Goal: Transaction & Acquisition: Download file/media

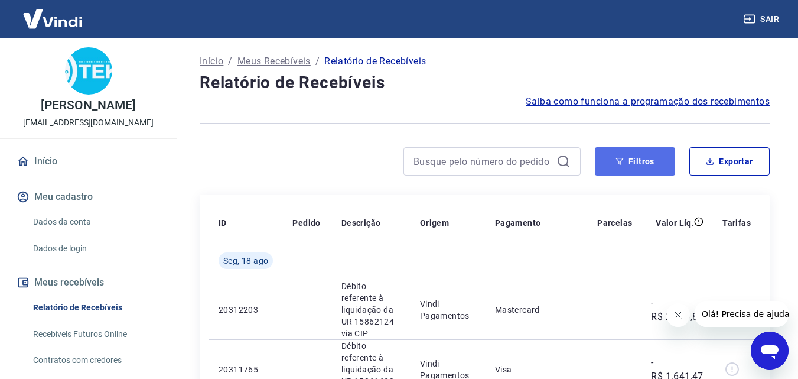
click at [612, 166] on button "Filtros" at bounding box center [635, 161] width 80 height 28
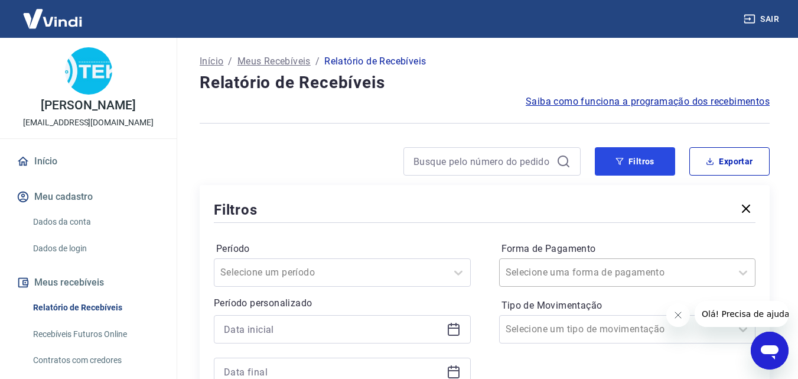
scroll to position [118, 0]
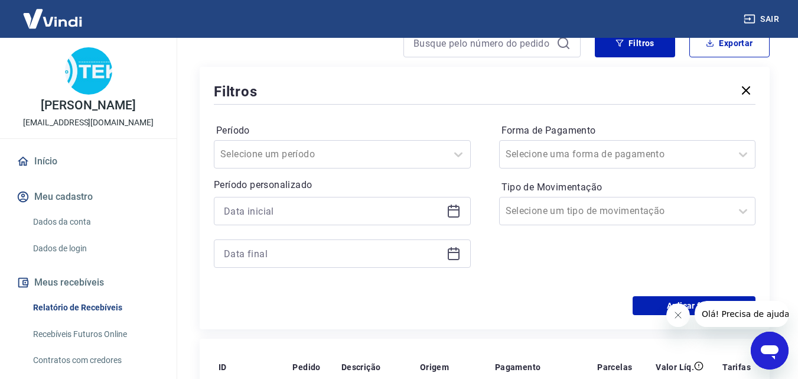
click at [453, 213] on icon at bounding box center [454, 211] width 14 height 14
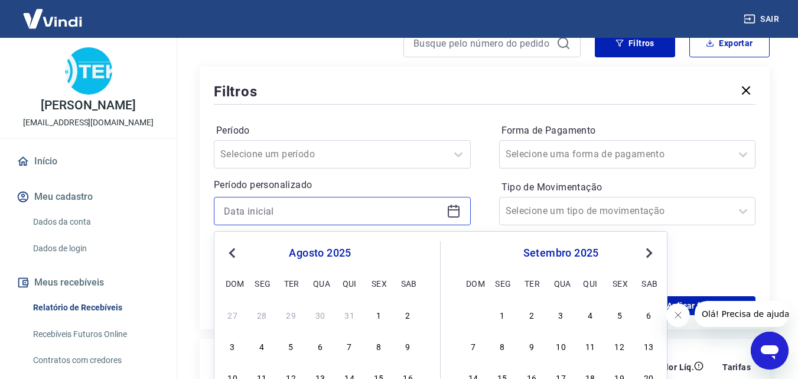
scroll to position [236, 0]
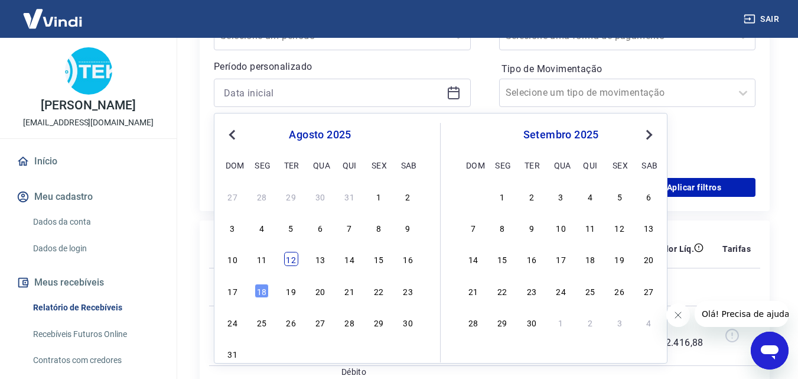
click at [288, 261] on div "12" at bounding box center [291, 259] width 14 height 14
type input "[DATE]"
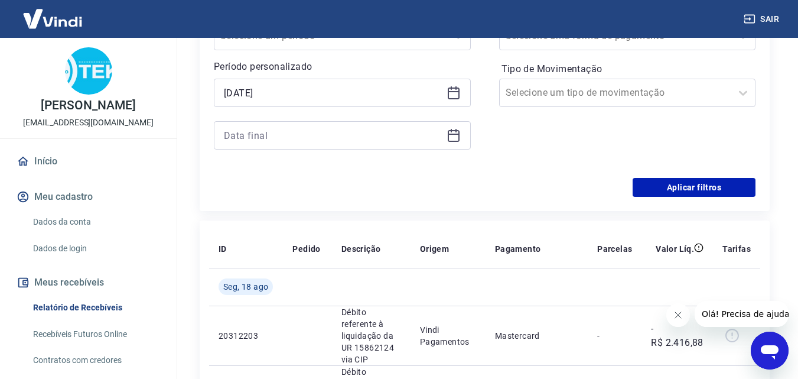
click at [456, 139] on icon at bounding box center [454, 135] width 14 height 14
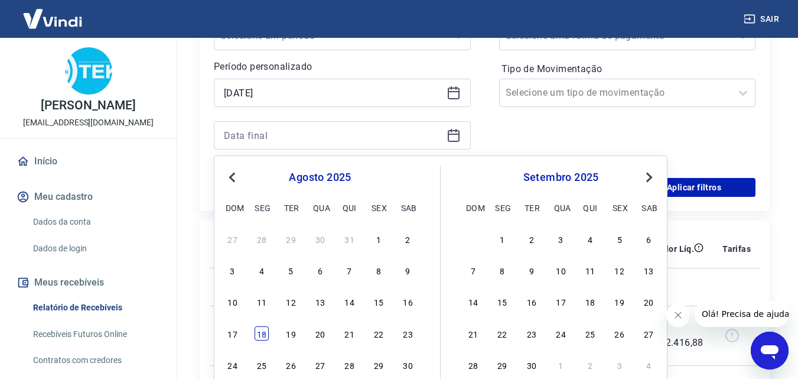
click at [262, 332] on div "18" at bounding box center [262, 333] width 14 height 14
type input "[DATE]"
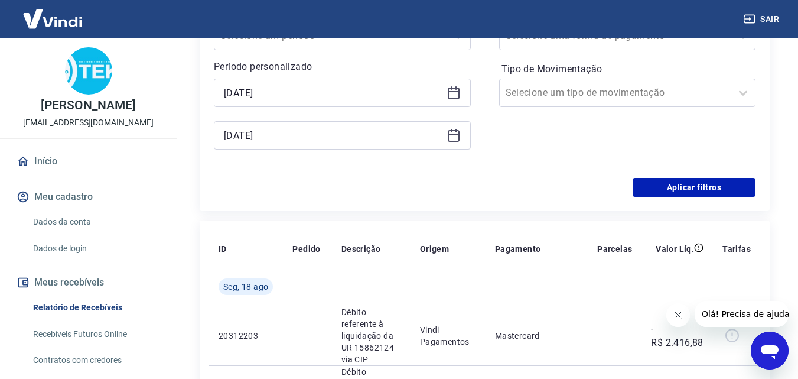
click at [663, 176] on div "Período Selecione um período Período personalizado Selected date: [DATE] [DATE]…" at bounding box center [485, 83] width 542 height 189
click at [658, 186] on button "Aplicar filtros" at bounding box center [694, 187] width 123 height 19
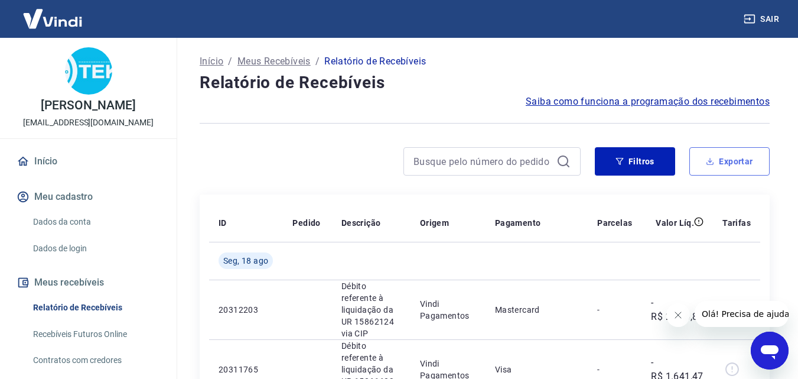
click at [742, 174] on button "Exportar" at bounding box center [730, 161] width 80 height 28
type input "[DATE]"
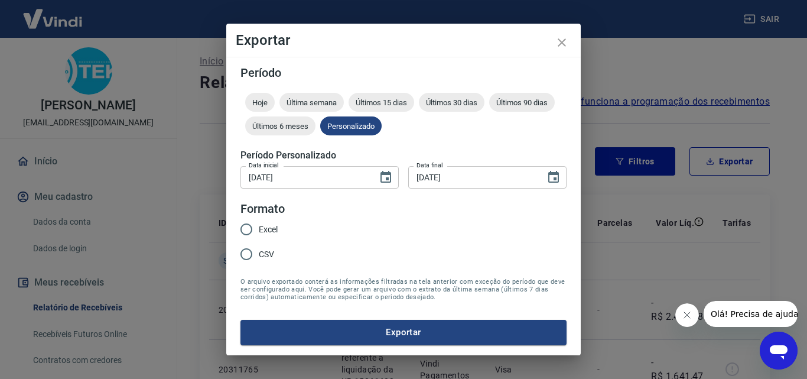
click at [241, 224] on input "Excel" at bounding box center [246, 229] width 25 height 25
radio input "true"
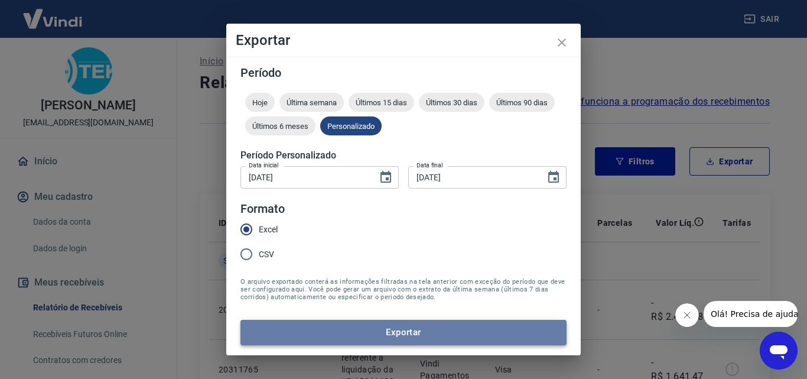
click at [307, 324] on button "Exportar" at bounding box center [404, 332] width 326 height 25
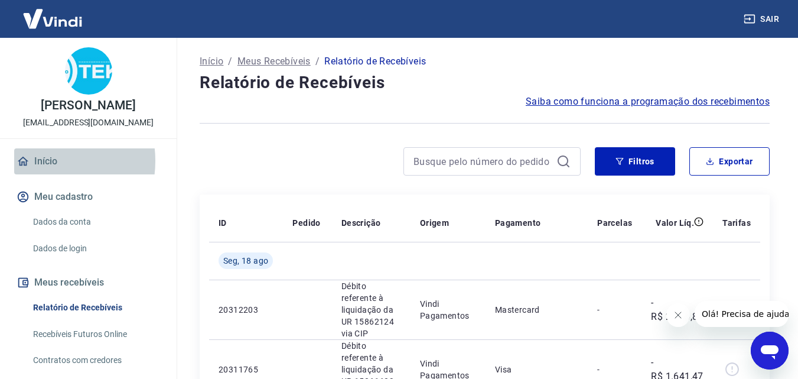
click at [43, 173] on link "Início" at bounding box center [88, 161] width 148 height 26
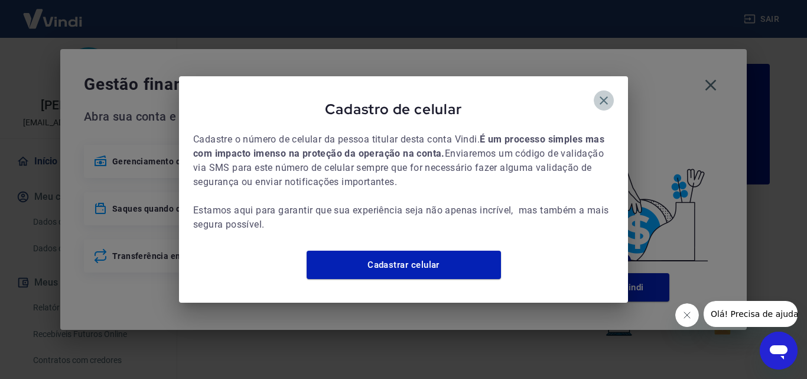
click at [603, 96] on icon "button" at bounding box center [604, 100] width 8 height 8
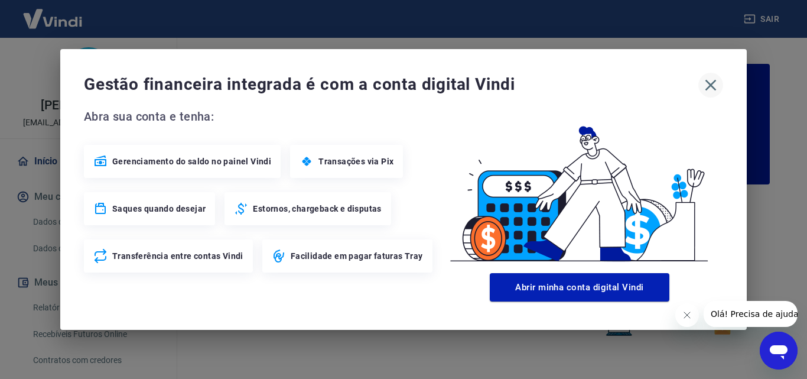
click at [713, 83] on icon "button" at bounding box center [711, 85] width 11 height 11
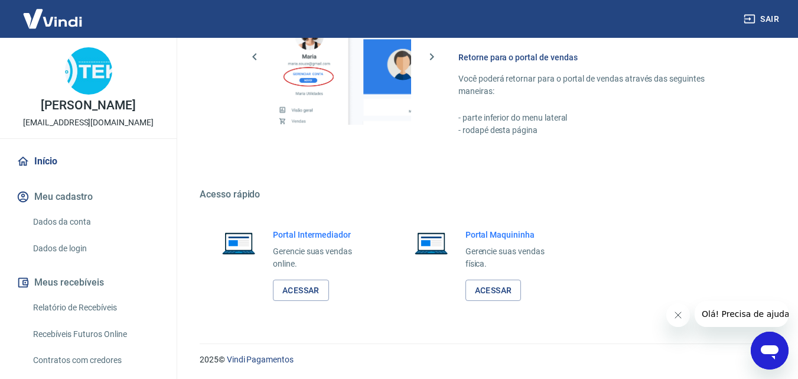
scroll to position [713, 0]
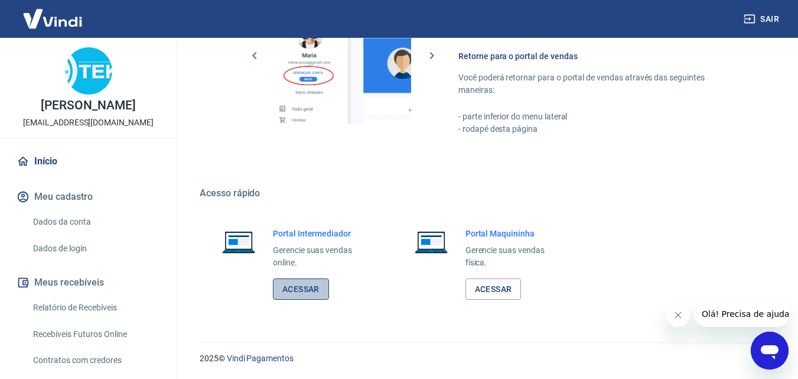
click at [314, 296] on link "Acessar" at bounding box center [301, 289] width 56 height 22
click at [776, 17] on button "Sair" at bounding box center [763, 19] width 43 height 22
